Goal: Find specific page/section: Find specific page/section

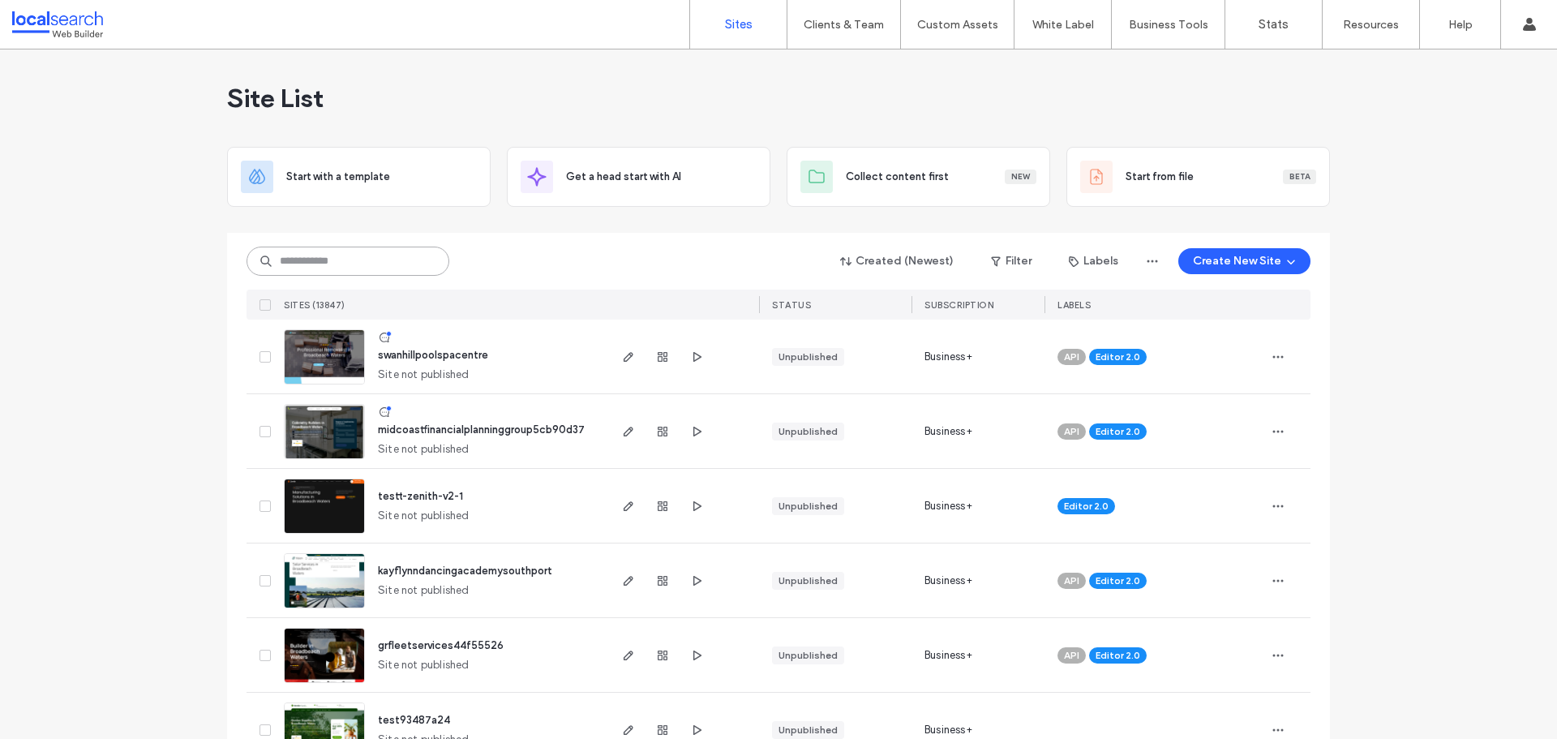
click at [414, 268] on input at bounding box center [347, 260] width 203 height 29
paste input "**********"
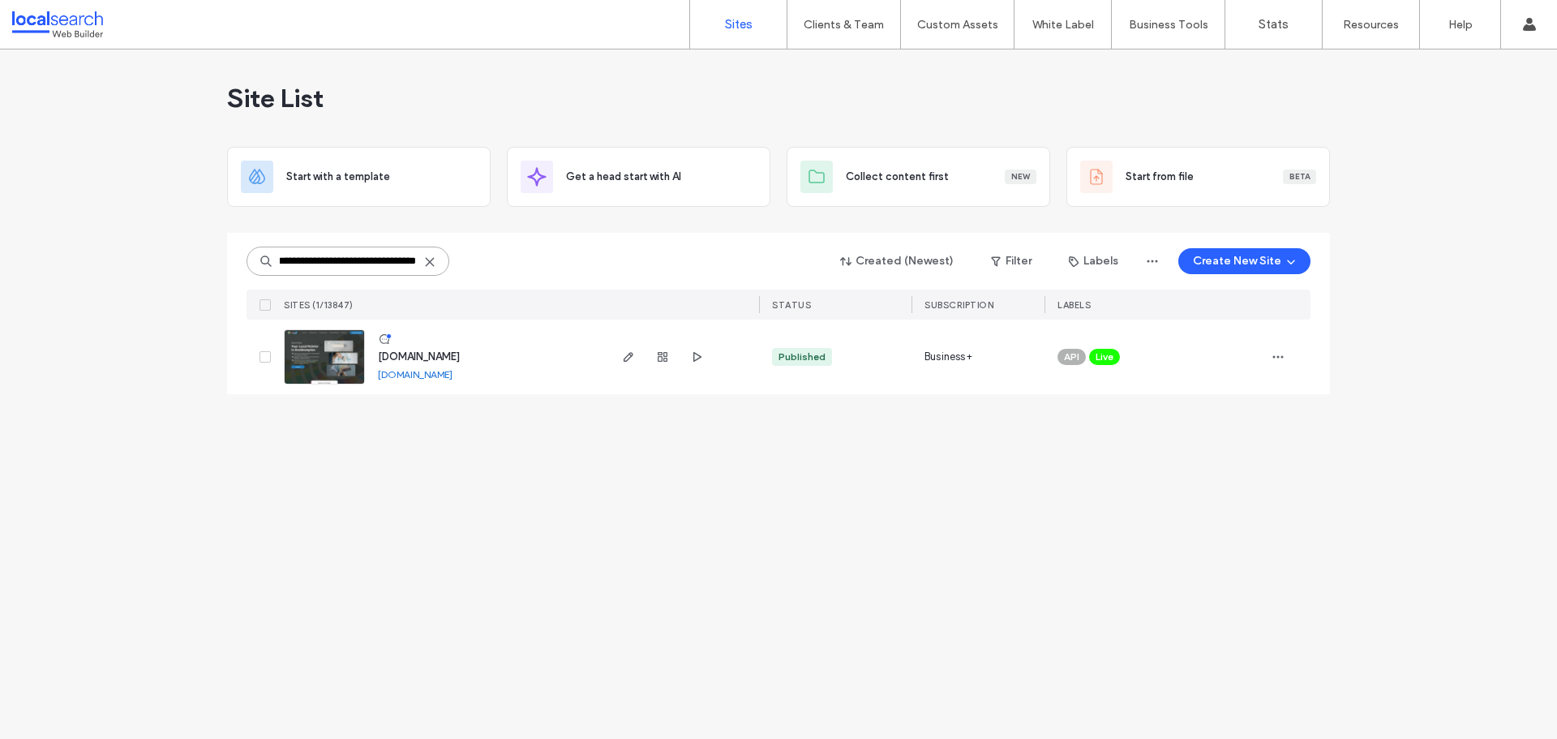
type input "**********"
click at [434, 350] on span "www.henesspainting.com.au" at bounding box center [419, 356] width 82 height 12
